Goal: Task Accomplishment & Management: Use online tool/utility

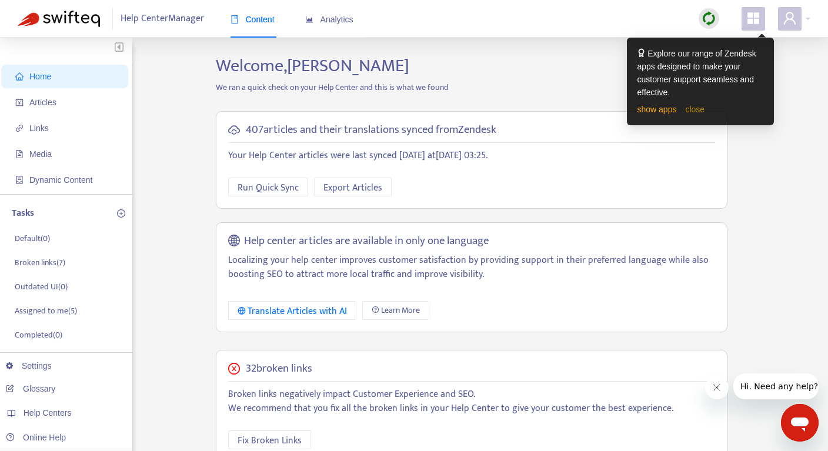
click at [698, 105] on link "close" at bounding box center [694, 109] width 19 height 9
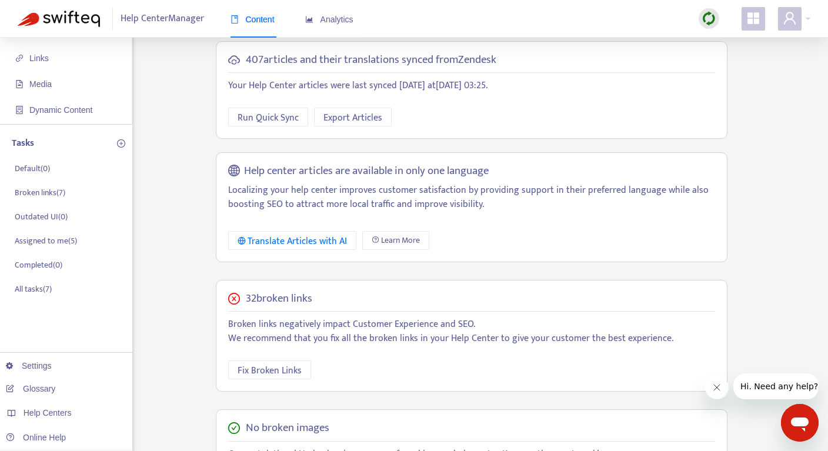
scroll to position [88, 0]
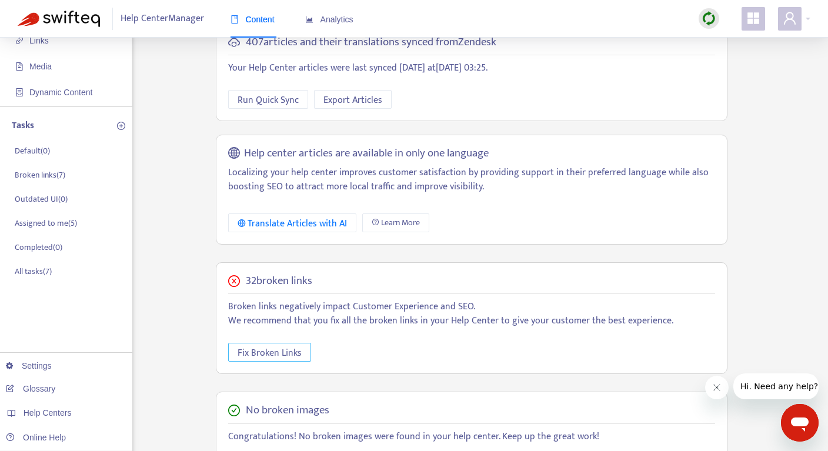
click at [282, 346] on span "Fix Broken Links" at bounding box center [270, 353] width 64 height 15
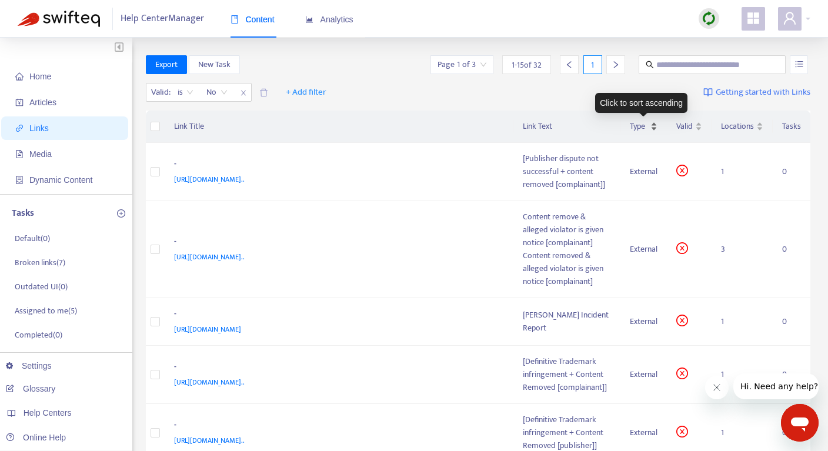
click at [644, 129] on span "Type" at bounding box center [639, 126] width 18 height 13
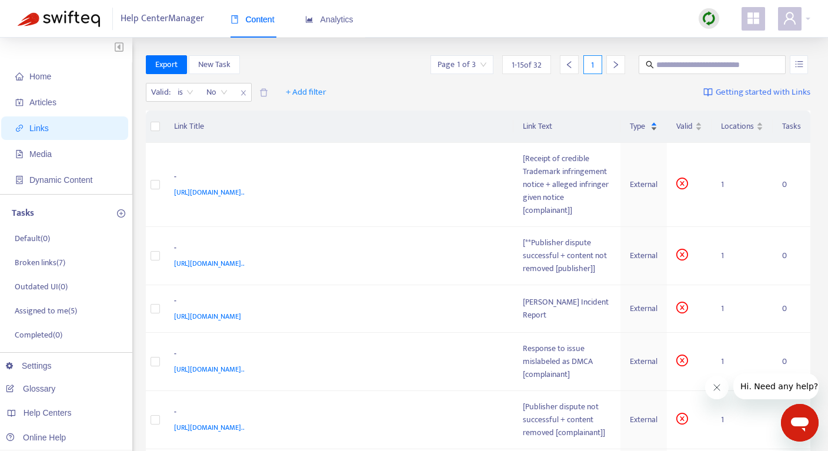
click at [649, 129] on div "Type" at bounding box center [644, 126] width 28 height 13
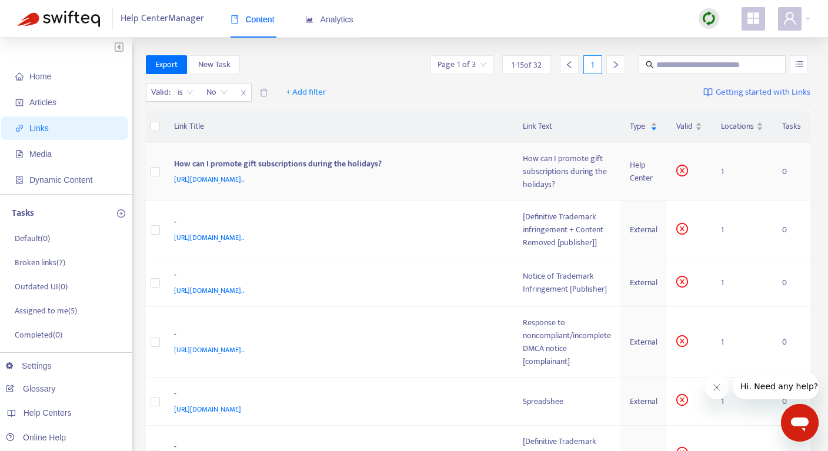
click at [245, 178] on span "[URL][DOMAIN_NAME].." at bounding box center [209, 179] width 71 height 12
click at [332, 165] on div "How can I promote gift subscriptions during the holidays?" at bounding box center [337, 165] width 326 height 15
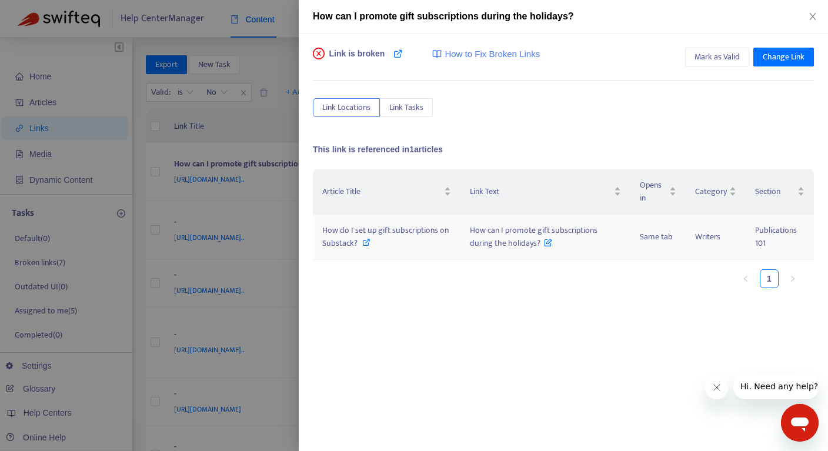
click at [336, 233] on span "How do I set up gift subscriptions on Substack?" at bounding box center [385, 236] width 126 height 26
click at [814, 13] on icon "close" at bounding box center [812, 16] width 9 height 9
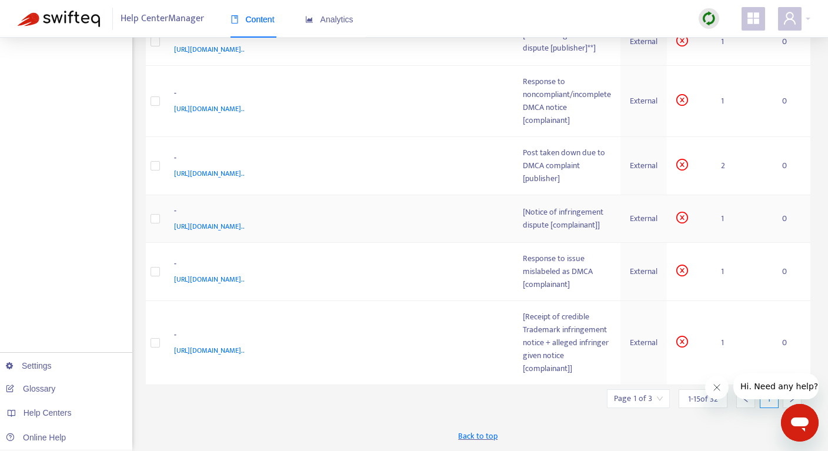
scroll to position [733, 0]
click at [717, 389] on icon "Close message from company" at bounding box center [716, 387] width 9 height 9
click at [794, 396] on icon "right" at bounding box center [792, 399] width 8 height 8
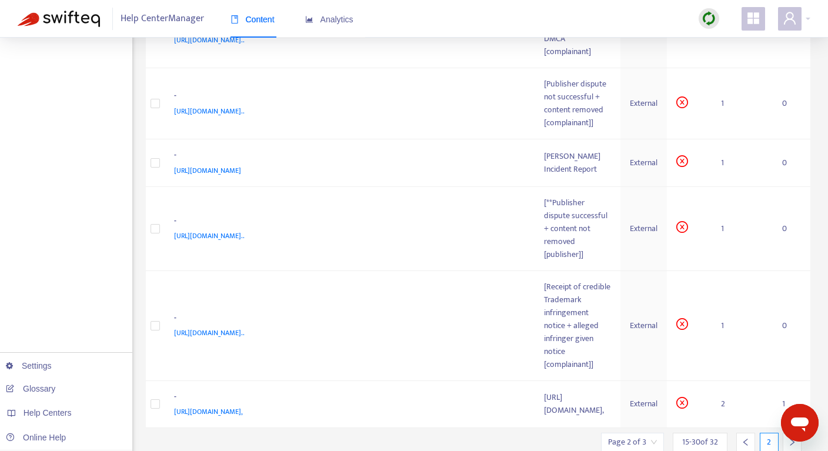
scroll to position [610, 0]
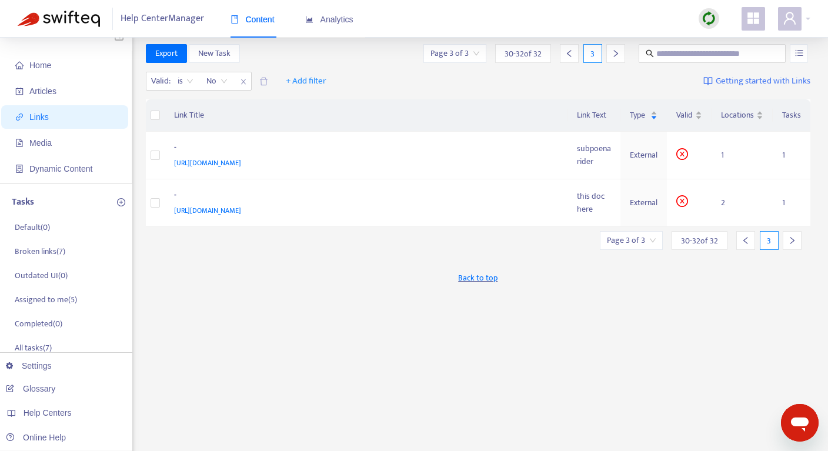
scroll to position [0, 0]
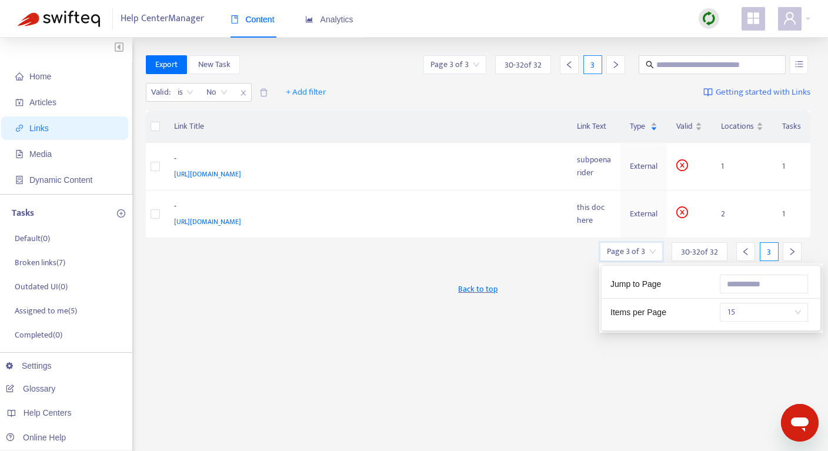
click at [644, 253] on input "search" at bounding box center [631, 252] width 49 height 18
